Goal: Task Accomplishment & Management: Complete application form

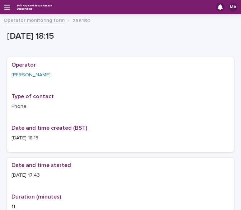
scroll to position [29, 0]
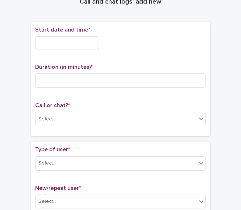
click at [91, 43] on input "text" at bounding box center [67, 42] width 64 height 13
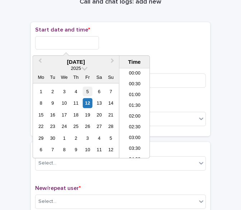
scroll to position [359, 0]
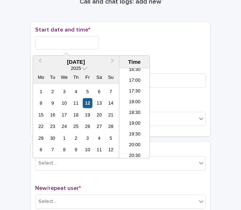
click at [88, 103] on div "12" at bounding box center [88, 103] width 10 height 10
click at [71, 42] on input "**********" at bounding box center [67, 42] width 64 height 13
type input "**********"
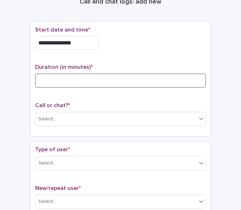
click at [63, 82] on input at bounding box center [120, 81] width 171 height 14
type input "*"
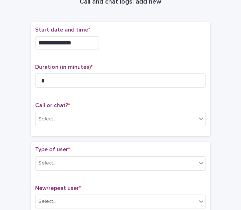
click at [78, 104] on p "Call or chat? *" at bounding box center [120, 105] width 171 height 7
click at [75, 120] on div "Select..." at bounding box center [115, 119] width 161 height 12
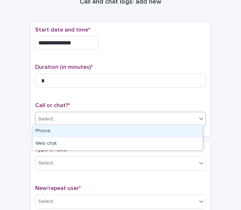
click at [61, 133] on div "Phone" at bounding box center [118, 131] width 170 height 13
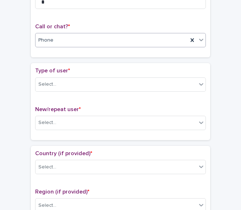
scroll to position [101, 0]
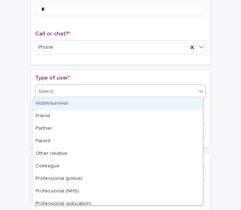
click at [75, 86] on div "Select..." at bounding box center [115, 92] width 161 height 12
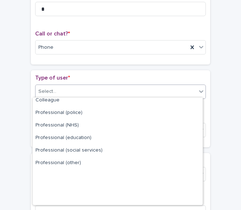
scroll to position [81, 0]
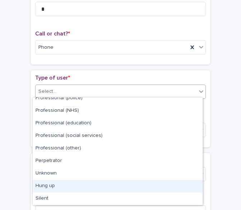
click at [67, 183] on div "Hung up" at bounding box center [118, 186] width 170 height 13
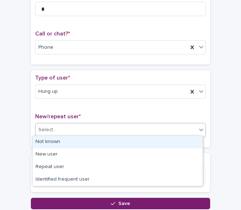
click at [65, 125] on div "Select..." at bounding box center [115, 130] width 161 height 12
click at [62, 140] on div "Not known" at bounding box center [118, 142] width 170 height 13
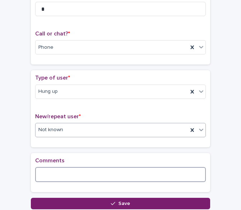
click at [56, 169] on textarea at bounding box center [120, 174] width 171 height 15
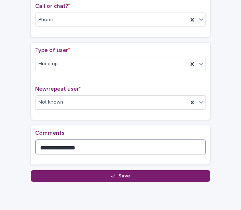
scroll to position [155, 0]
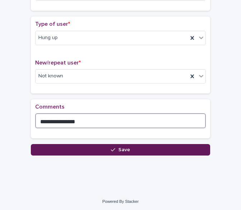
type textarea "**********"
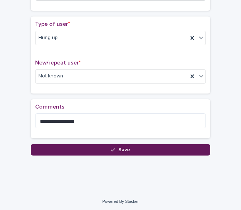
click at [111, 147] on icon "button" at bounding box center [113, 149] width 4 height 5
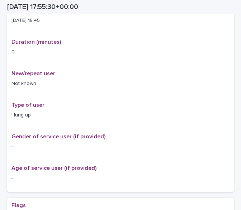
scroll to position [159, 0]
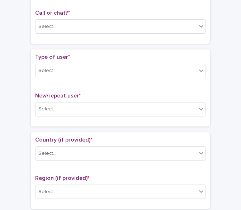
scroll to position [87, 0]
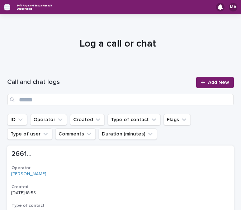
click at [6, 9] on icon "button" at bounding box center [7, 7] width 6 height 6
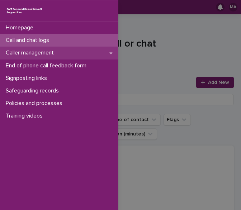
click at [29, 53] on p "Caller management" at bounding box center [31, 52] width 57 height 7
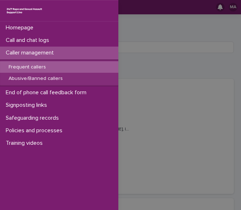
click at [136, 55] on div "Homepage Call and chat logs Caller management Frequent callers Abusive/Banned c…" at bounding box center [120, 105] width 241 height 210
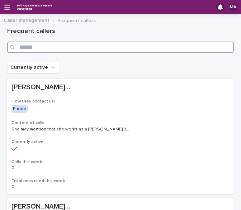
click at [137, 49] on input "Search" at bounding box center [120, 47] width 227 height 11
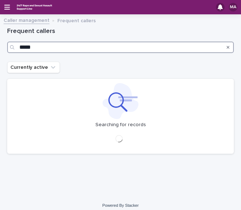
type input "*****"
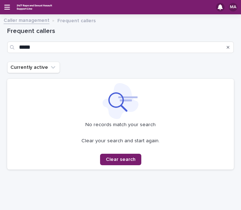
click at [1, 9] on div "MA" at bounding box center [120, 7] width 241 height 14
click at [6, 8] on icon "button" at bounding box center [7, 7] width 6 height 6
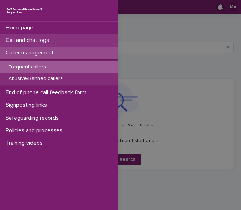
click at [36, 38] on p "Call and chat logs" at bounding box center [29, 40] width 52 height 7
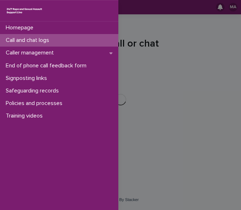
click at [186, 78] on div "Homepage Call and chat logs Caller management End of phone call feedback form S…" at bounding box center [120, 105] width 241 height 210
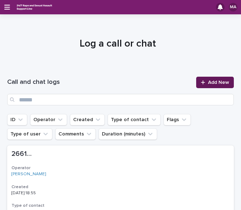
click at [212, 80] on span "Add New" at bounding box center [218, 82] width 21 height 5
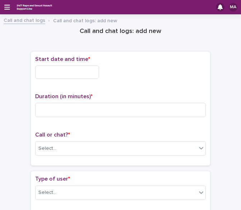
click at [63, 68] on input "text" at bounding box center [67, 72] width 64 height 13
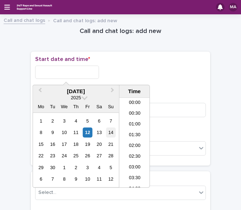
scroll to position [380, 0]
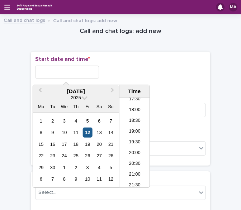
click at [89, 133] on div "12" at bounding box center [88, 133] width 10 height 10
click at [87, 71] on input "**********" at bounding box center [67, 72] width 64 height 13
type input "**********"
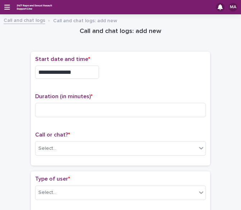
click at [160, 71] on div "**********" at bounding box center [120, 72] width 171 height 13
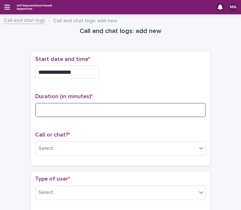
click at [147, 106] on input at bounding box center [120, 110] width 171 height 14
type input "**"
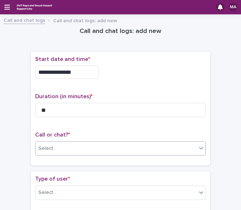
click at [94, 146] on div "Select..." at bounding box center [115, 149] width 161 height 12
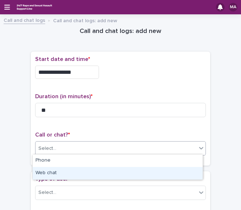
click at [76, 172] on div "Web chat" at bounding box center [118, 173] width 170 height 13
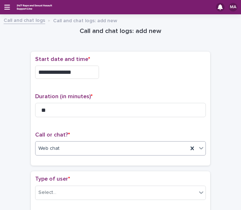
click at [92, 145] on div "Web chat" at bounding box center [111, 149] width 152 height 12
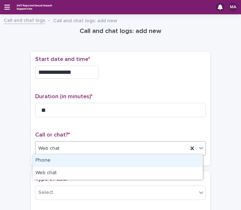
click at [77, 162] on div "Phone" at bounding box center [118, 161] width 170 height 13
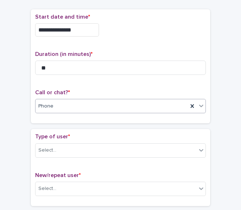
scroll to position [72, 0]
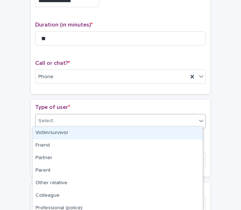
click at [92, 119] on div "Select..." at bounding box center [115, 121] width 161 height 12
click at [90, 132] on div "Victim/survivor" at bounding box center [118, 133] width 170 height 13
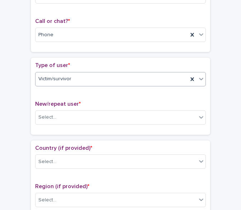
scroll to position [143, 0]
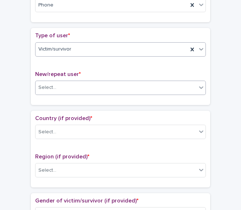
click at [94, 92] on div "Select..." at bounding box center [120, 88] width 171 height 14
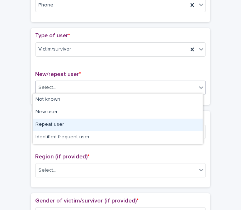
click at [74, 124] on div "Repeat user" at bounding box center [118, 125] width 170 height 13
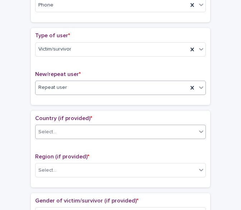
click at [79, 132] on div "Select..." at bounding box center [115, 132] width 161 height 12
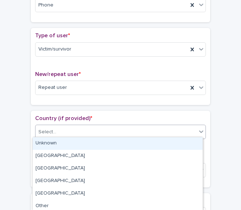
click at [78, 142] on div "Unknown" at bounding box center [118, 143] width 170 height 13
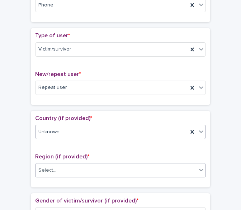
click at [74, 167] on div "Select..." at bounding box center [115, 171] width 161 height 12
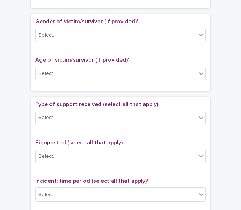
scroll to position [287, 0]
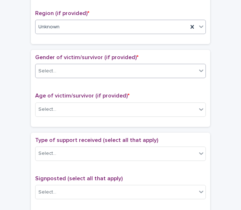
click at [96, 66] on div "Select..." at bounding box center [115, 71] width 161 height 12
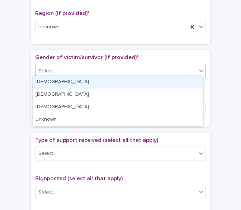
click at [82, 85] on div "[DEMOGRAPHIC_DATA]" at bounding box center [118, 82] width 170 height 13
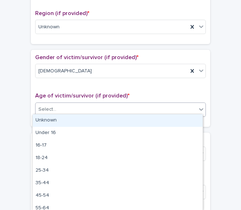
click at [76, 106] on div "Select..." at bounding box center [115, 110] width 161 height 12
click at [73, 118] on div "Unknown" at bounding box center [118, 120] width 170 height 13
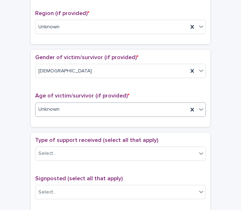
scroll to position [323, 0]
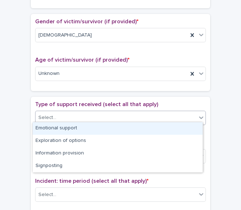
click at [75, 117] on div "Select..." at bounding box center [115, 118] width 161 height 12
click at [71, 126] on div "Emotional support" at bounding box center [118, 128] width 170 height 13
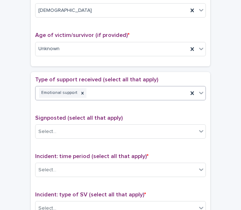
scroll to position [359, 0]
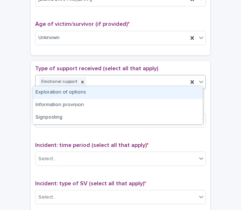
click at [117, 82] on div "Emotional support" at bounding box center [111, 82] width 152 height 13
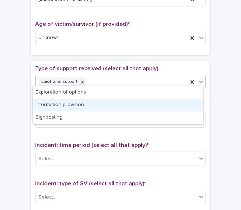
click at [94, 108] on div "Information provision" at bounding box center [118, 105] width 170 height 13
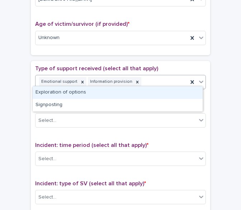
click at [152, 76] on div "Emotional support Information provision" at bounding box center [111, 82] width 152 height 13
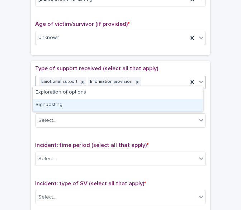
click at [119, 99] on div "Signposting" at bounding box center [118, 105] width 170 height 13
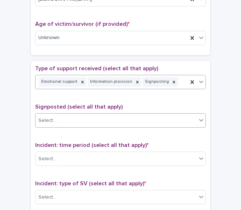
click at [112, 115] on div "Select..." at bounding box center [115, 121] width 161 height 12
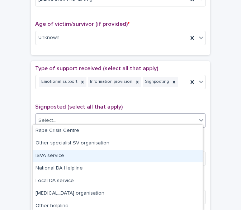
click at [82, 153] on div "ISVA service" at bounding box center [118, 156] width 170 height 13
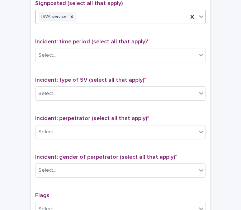
scroll to position [430, 0]
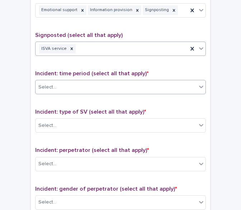
click at [118, 86] on div "Select..." at bounding box center [115, 87] width 161 height 12
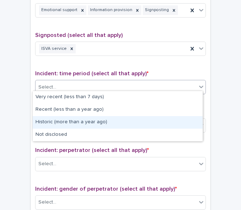
click at [87, 121] on div "Historic (more than a year ago)" at bounding box center [118, 122] width 170 height 13
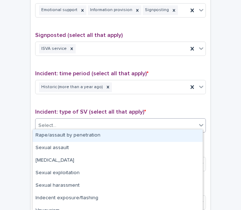
click at [89, 120] on div "Select..." at bounding box center [115, 126] width 161 height 12
click at [87, 134] on div "Rape/assault by penetration" at bounding box center [118, 135] width 170 height 13
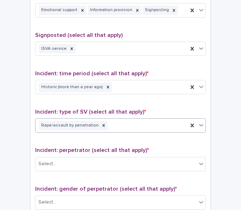
click at [117, 124] on div "Rape/assault by penetration" at bounding box center [111, 125] width 152 height 13
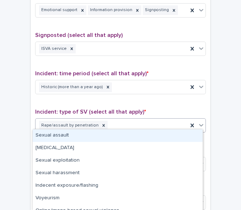
click at [96, 138] on div "Sexual assault" at bounding box center [118, 135] width 170 height 13
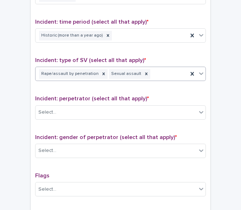
scroll to position [502, 0]
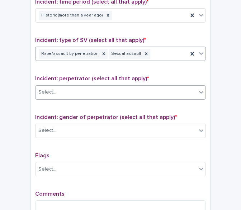
click at [131, 86] on div "Select..." at bounding box center [115, 92] width 161 height 12
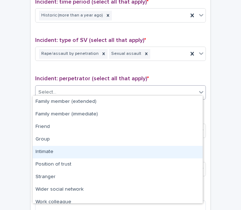
click at [87, 154] on div "Intimate" at bounding box center [118, 152] width 170 height 13
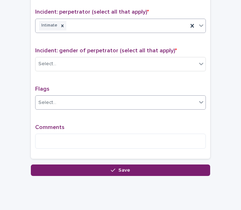
scroll to position [574, 0]
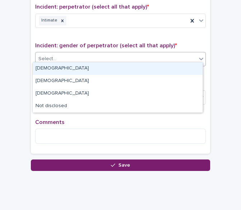
click at [109, 61] on div "Select..." at bounding box center [120, 59] width 171 height 14
click at [103, 71] on div "[DEMOGRAPHIC_DATA]" at bounding box center [118, 68] width 170 height 13
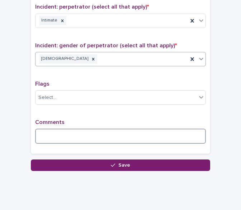
click at [77, 137] on textarea at bounding box center [120, 136] width 171 height 15
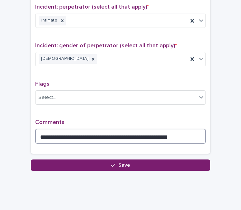
drag, startPoint x: 134, startPoint y: 133, endPoint x: 218, endPoint y: 137, distance: 84.0
click at [202, 137] on textarea "**********" at bounding box center [120, 136] width 171 height 15
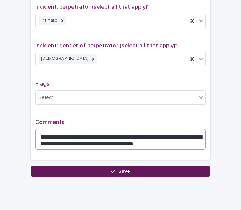
type textarea "**********"
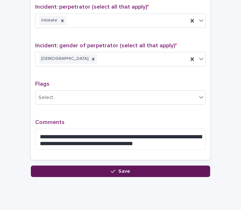
click at [100, 166] on button "Save" at bounding box center [120, 171] width 179 height 11
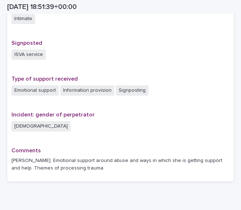
scroll to position [447, 0]
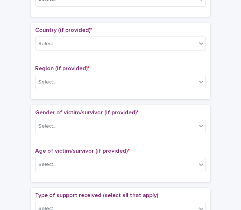
scroll to position [160, 0]
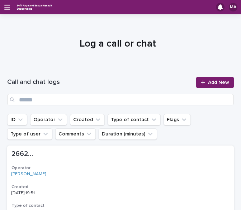
click at [3, 6] on div "MA" at bounding box center [120, 7] width 241 height 14
click at [5, 7] on icon "button" at bounding box center [7, 7] width 6 height 5
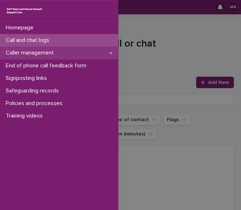
click at [30, 52] on p "Caller management" at bounding box center [31, 52] width 57 height 7
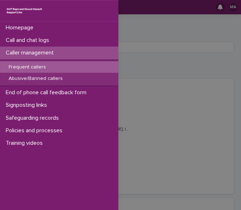
click at [167, 37] on div "Homepage Call and chat logs Caller management Frequent callers Abusive/Banned c…" at bounding box center [120, 105] width 241 height 210
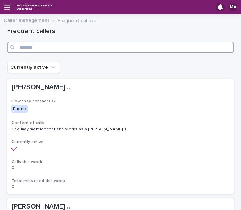
click at [97, 43] on input "Search" at bounding box center [120, 47] width 227 height 11
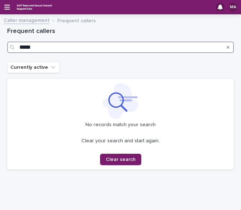
click at [97, 43] on input "*****" at bounding box center [120, 47] width 227 height 11
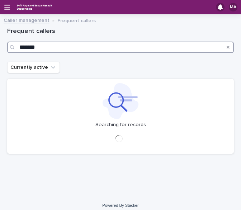
type input "********"
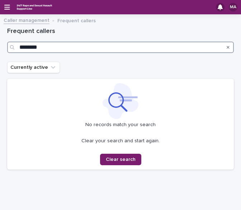
drag, startPoint x: 82, startPoint y: 48, endPoint x: -48, endPoint y: 55, distance: 131.0
click at [0, 55] on html "MA Caller management Frequent callers Loading... Saving… Loading... Saving… Fre…" at bounding box center [120, 105] width 241 height 210
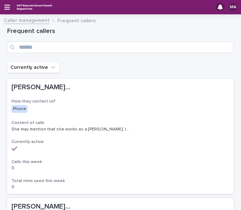
click at [4, 11] on div "MA" at bounding box center [120, 7] width 241 height 14
click at [4, 10] on icon "button" at bounding box center [7, 7] width 6 height 6
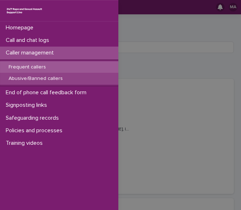
click at [34, 75] on div "Abusive/Banned callers" at bounding box center [59, 79] width 118 height 12
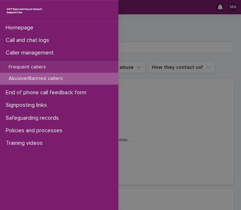
click at [142, 46] on div "Homepage Call and chat logs Caller management Frequent callers Abusive/Banned c…" at bounding box center [120, 105] width 241 height 210
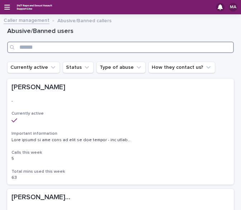
click at [141, 47] on input "Search" at bounding box center [120, 47] width 227 height 11
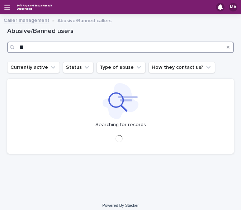
type input "*"
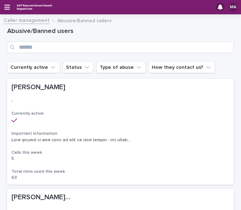
click at [7, 4] on div "MA" at bounding box center [120, 7] width 241 height 14
click at [7, 6] on icon "button" at bounding box center [7, 7] width 6 height 6
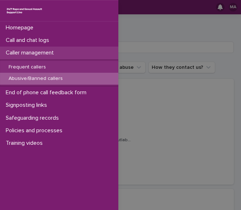
click at [36, 56] on div "Caller management" at bounding box center [59, 53] width 118 height 13
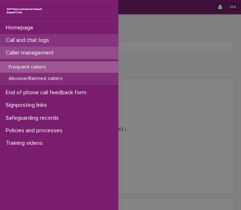
click at [26, 41] on p "Call and chat logs" at bounding box center [29, 40] width 52 height 7
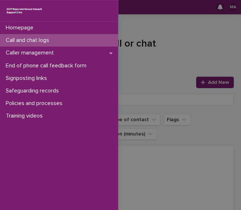
click at [182, 91] on div "Homepage Call and chat logs Caller management End of phone call feedback form S…" at bounding box center [120, 105] width 241 height 210
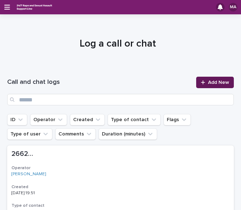
click at [201, 80] on div at bounding box center [204, 82] width 7 height 5
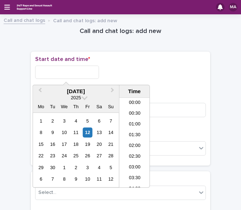
click at [88, 76] on input "text" at bounding box center [67, 72] width 64 height 13
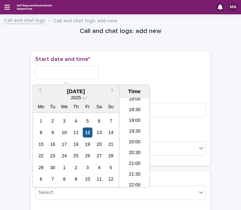
click at [87, 128] on div "12" at bounding box center [88, 133] width 10 height 10
click at [76, 75] on input "**********" at bounding box center [67, 72] width 64 height 13
type input "**********"
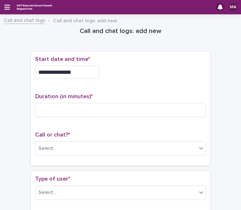
click at [126, 72] on div "**********" at bounding box center [120, 72] width 171 height 13
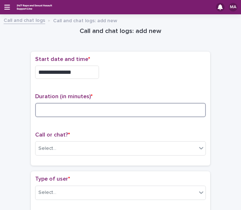
click at [64, 109] on input at bounding box center [120, 110] width 171 height 14
type input "*"
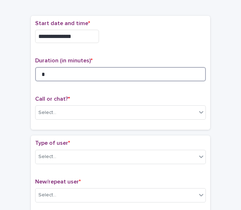
type input "*"
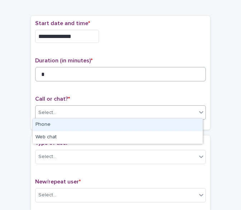
click at [55, 108] on div "Select..." at bounding box center [115, 113] width 161 height 12
click at [58, 127] on div "Phone" at bounding box center [118, 125] width 170 height 13
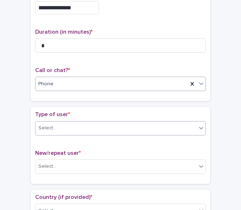
scroll to position [72, 0]
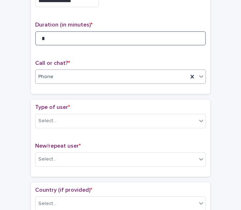
click at [55, 39] on input "*" at bounding box center [120, 38] width 171 height 14
type input "*"
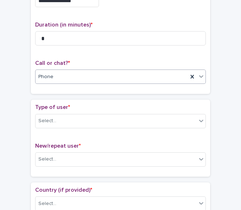
click at [60, 82] on div "Phone" at bounding box center [120, 77] width 171 height 14
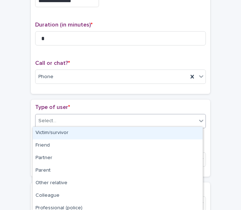
click at [49, 117] on div "Select..." at bounding box center [47, 121] width 18 height 8
click at [52, 135] on div "Victim/survivor" at bounding box center [118, 133] width 170 height 13
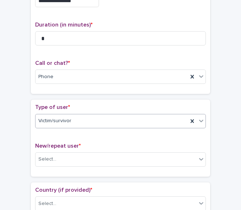
scroll to position [108, 0]
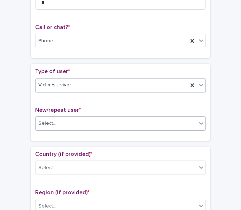
click at [61, 120] on div "Select..." at bounding box center [115, 124] width 161 height 12
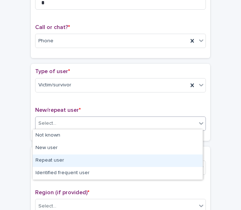
click at [60, 161] on div "Repeat user" at bounding box center [118, 161] width 170 height 13
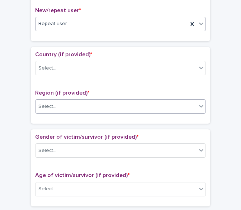
scroll to position [215, 0]
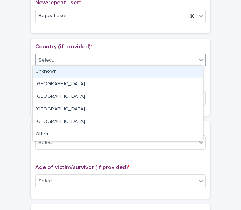
click at [64, 63] on div "Select..." at bounding box center [115, 61] width 161 height 12
click at [62, 71] on div "Unknown" at bounding box center [118, 72] width 170 height 13
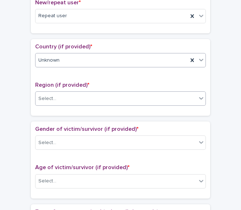
click at [62, 91] on div "Select..." at bounding box center [120, 98] width 171 height 14
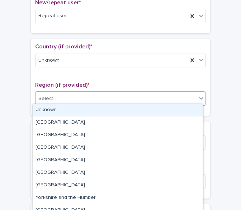
click at [56, 105] on div "Unknown" at bounding box center [118, 110] width 170 height 13
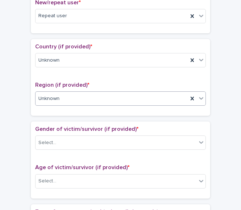
scroll to position [251, 0]
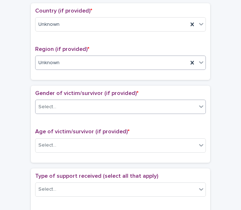
click at [56, 104] on div "Select..." at bounding box center [115, 107] width 161 height 12
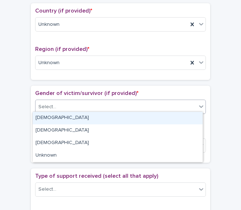
click at [53, 116] on div "[DEMOGRAPHIC_DATA]" at bounding box center [118, 118] width 170 height 13
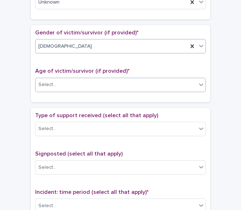
scroll to position [323, 0]
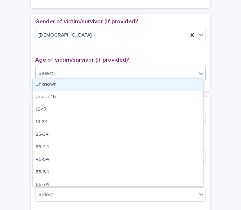
click at [58, 71] on div "Select..." at bounding box center [115, 74] width 161 height 12
click at [55, 84] on div "Unknown" at bounding box center [118, 85] width 170 height 13
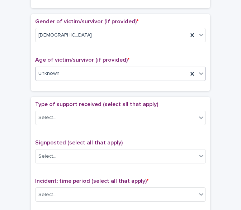
scroll to position [359, 0]
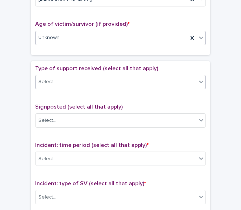
click at [58, 84] on div "Select..." at bounding box center [115, 82] width 161 height 12
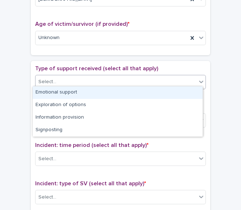
click at [57, 92] on div "Emotional support" at bounding box center [118, 92] width 170 height 13
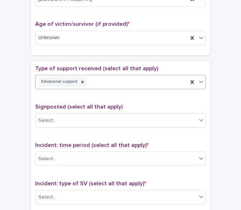
scroll to position [430, 0]
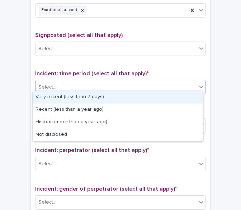
click at [55, 84] on div "Select..." at bounding box center [115, 87] width 161 height 12
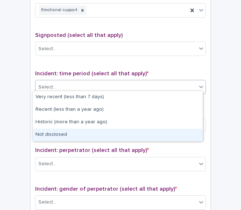
click at [50, 134] on div "Not disclosed" at bounding box center [118, 135] width 170 height 13
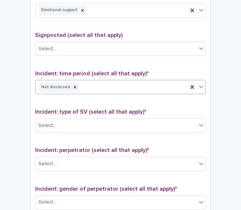
scroll to position [502, 0]
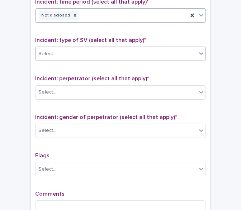
click at [64, 53] on div "Select..." at bounding box center [115, 54] width 161 height 12
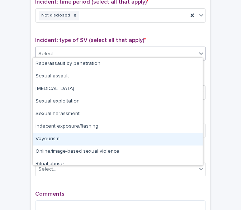
scroll to position [18, 0]
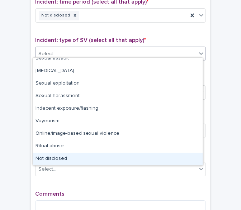
click at [70, 160] on div "Not disclosed" at bounding box center [118, 159] width 170 height 13
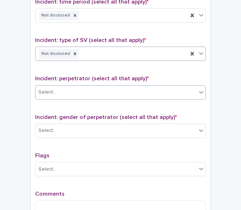
click at [64, 90] on div "Select..." at bounding box center [115, 92] width 161 height 12
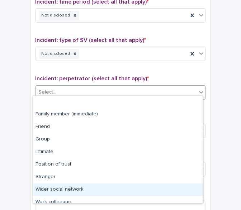
scroll to position [30, 0]
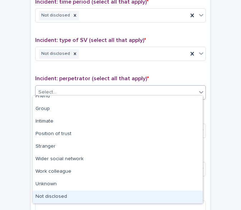
click at [77, 193] on div "Not disclosed" at bounding box center [118, 197] width 170 height 13
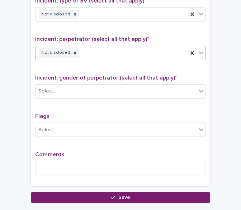
scroll to position [574, 0]
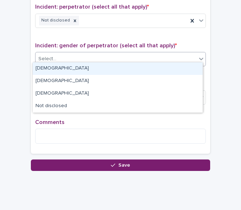
click at [80, 53] on div "Select..." at bounding box center [115, 59] width 161 height 12
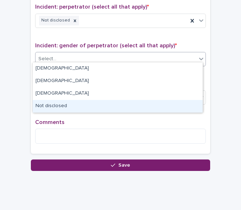
click at [56, 106] on div "Not disclosed" at bounding box center [118, 106] width 170 height 13
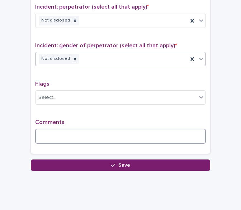
click at [51, 130] on textarea at bounding box center [120, 136] width 171 height 15
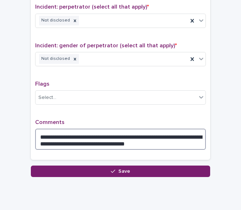
drag, startPoint x: 156, startPoint y: 132, endPoint x: 146, endPoint y: 133, distance: 10.4
click at [146, 133] on textarea "**********" at bounding box center [120, 139] width 171 height 21
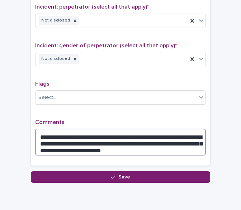
drag, startPoint x: 171, startPoint y: 132, endPoint x: 138, endPoint y: 133, distance: 33.0
click at [138, 133] on textarea "**********" at bounding box center [120, 142] width 171 height 27
click at [145, 131] on textarea "**********" at bounding box center [120, 142] width 171 height 27
click at [142, 131] on textarea "**********" at bounding box center [120, 142] width 171 height 27
click at [153, 131] on textarea "**********" at bounding box center [120, 142] width 171 height 27
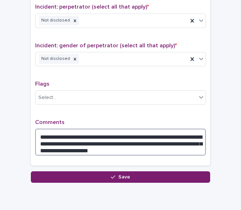
drag, startPoint x: 104, startPoint y: 144, endPoint x: 137, endPoint y: 144, distance: 33.0
click at [137, 144] on textarea "**********" at bounding box center [120, 142] width 171 height 27
drag, startPoint x: 112, startPoint y: 138, endPoint x: 138, endPoint y: 131, distance: 27.2
click at [138, 131] on textarea "**********" at bounding box center [120, 142] width 171 height 27
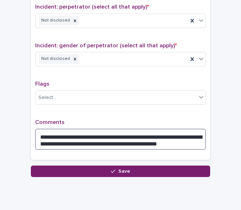
click at [164, 138] on textarea "**********" at bounding box center [120, 139] width 171 height 21
drag, startPoint x: 173, startPoint y: 132, endPoint x: 136, endPoint y: 132, distance: 36.9
click at [136, 132] on textarea "**********" at bounding box center [120, 139] width 171 height 21
click at [165, 134] on textarea "**********" at bounding box center [120, 139] width 171 height 21
drag, startPoint x: 172, startPoint y: 132, endPoint x: 136, endPoint y: 132, distance: 36.9
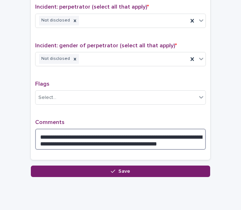
click at [136, 132] on textarea "**********" at bounding box center [120, 139] width 171 height 21
click at [152, 132] on textarea "**********" at bounding box center [120, 139] width 171 height 21
click at [146, 132] on textarea "**********" at bounding box center [120, 139] width 171 height 21
click at [148, 132] on textarea "**********" at bounding box center [120, 139] width 171 height 21
click at [136, 131] on textarea "**********" at bounding box center [120, 139] width 171 height 21
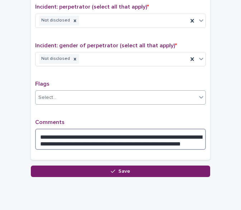
type textarea "**********"
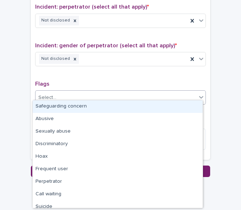
click at [146, 96] on div "Select..." at bounding box center [115, 98] width 161 height 12
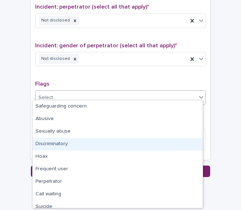
scroll to position [43, 0]
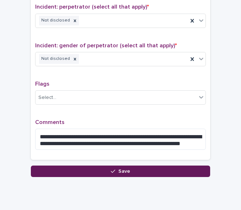
click at [53, 166] on button "Save" at bounding box center [120, 171] width 179 height 11
